Goal: Check status: Check status

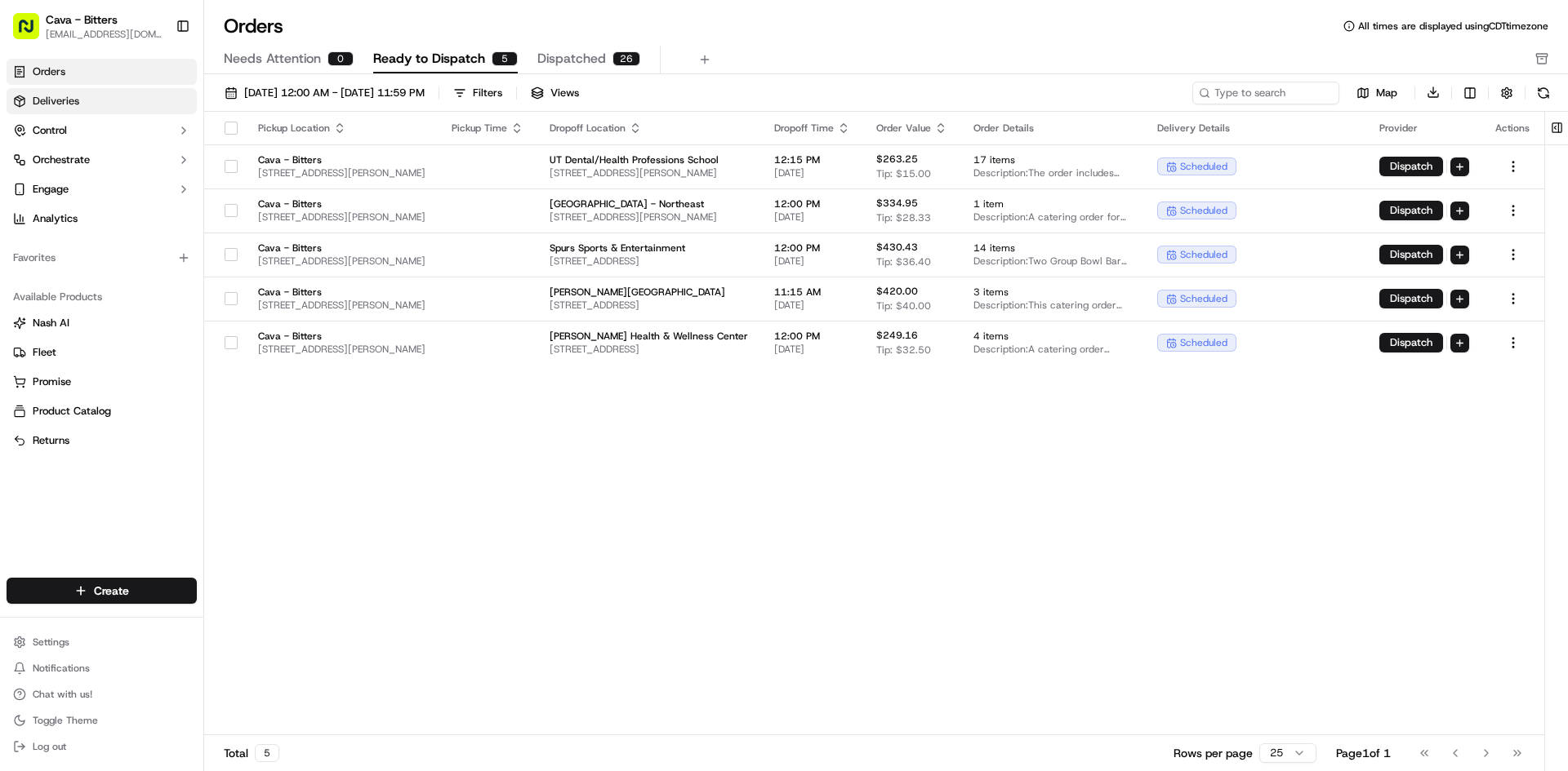
click at [92, 99] on link "Deliveries" at bounding box center [102, 101] width 190 height 26
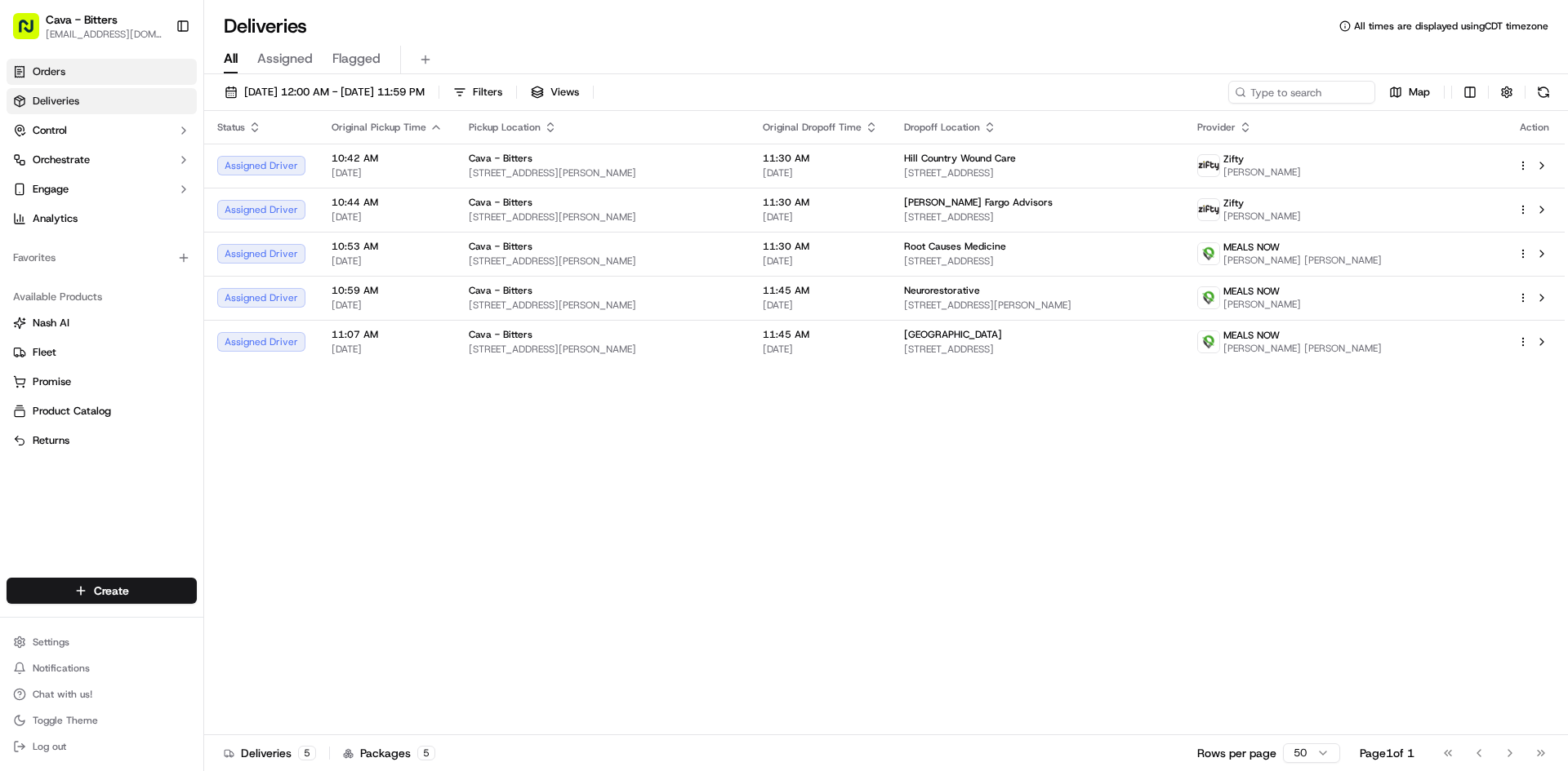
click at [56, 67] on span "Orders" at bounding box center [49, 71] width 33 height 14
